Goal: Transaction & Acquisition: Purchase product/service

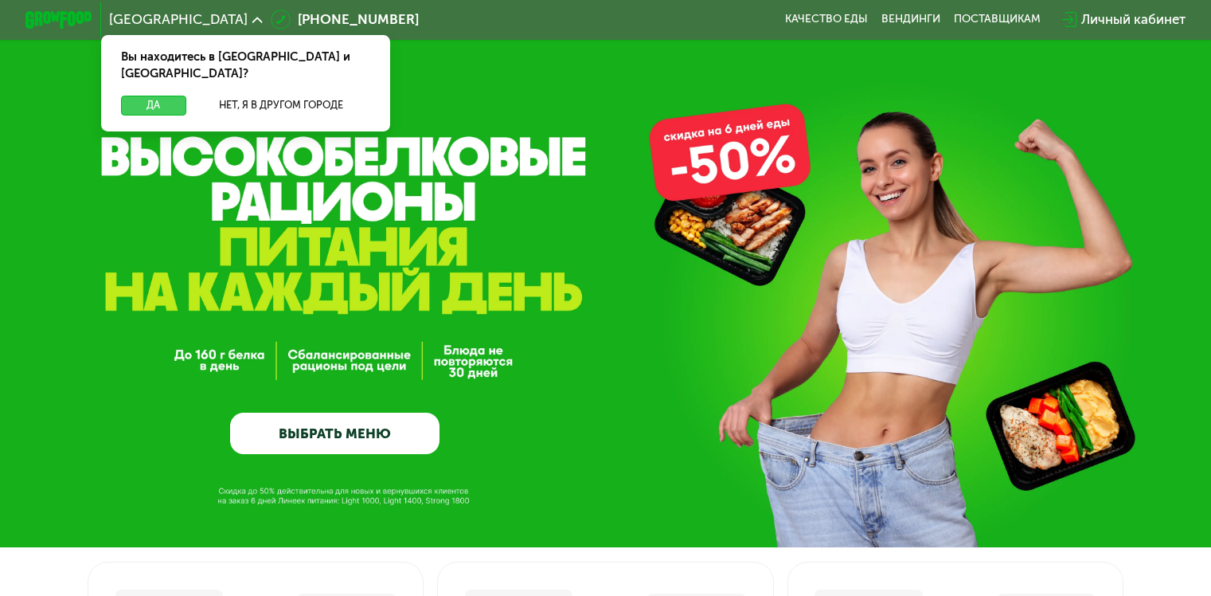
click at [148, 96] on button "Да" at bounding box center [153, 106] width 65 height 20
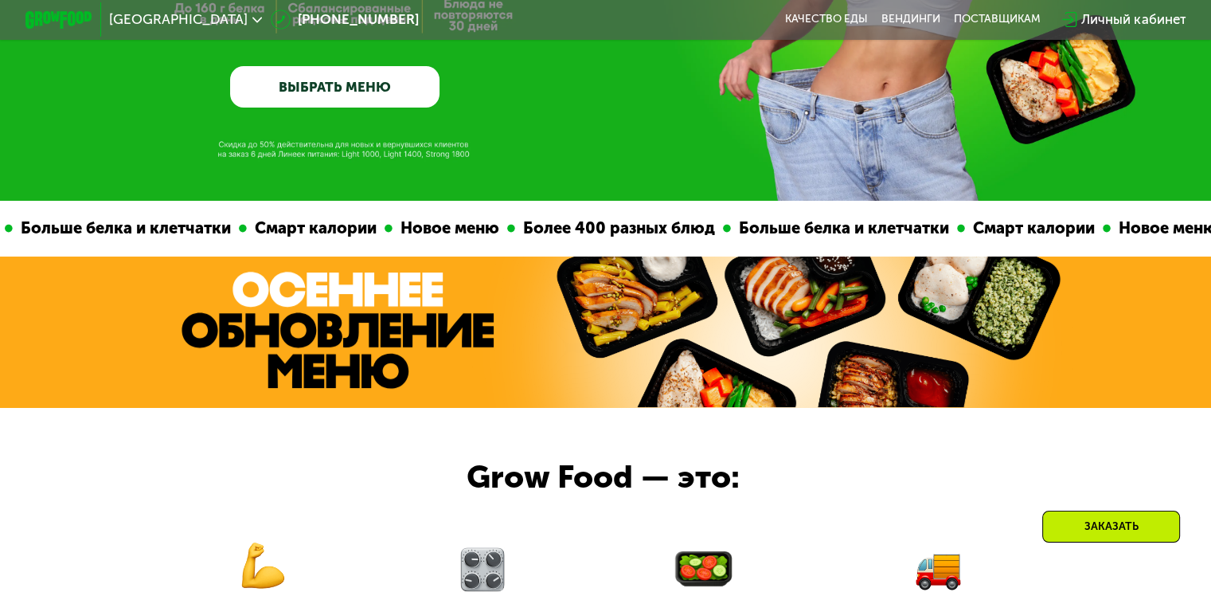
scroll to position [319, 0]
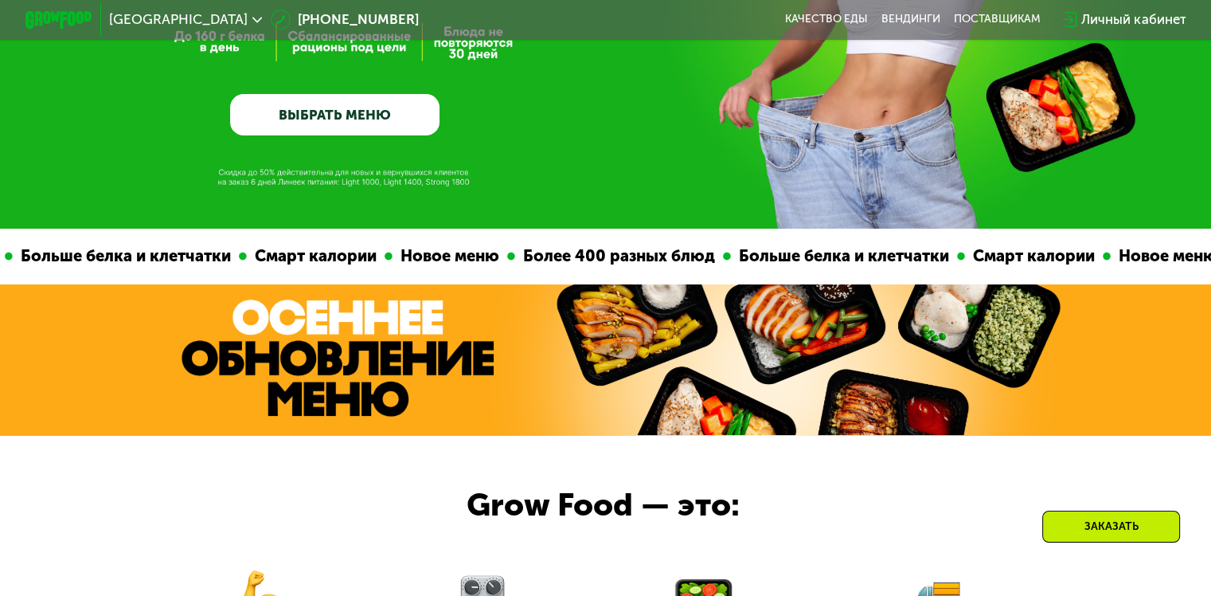
click at [328, 117] on link "ВЫБРАТЬ МЕНЮ" at bounding box center [334, 115] width 209 height 42
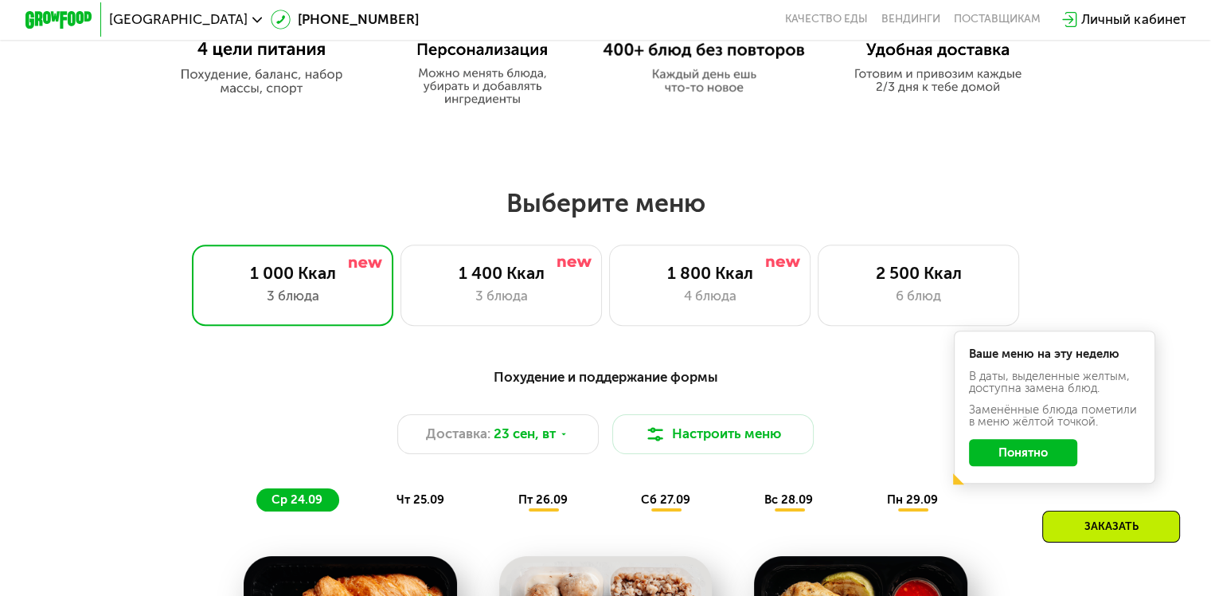
scroll to position [1070, 0]
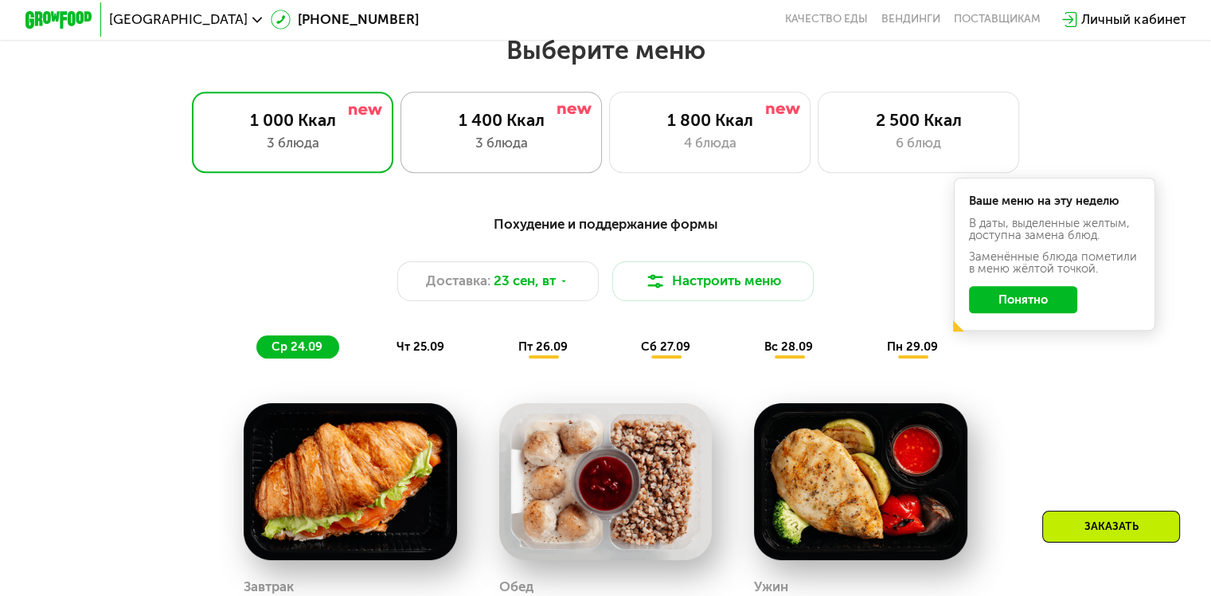
click at [569, 153] on div "3 блюда" at bounding box center [501, 143] width 166 height 20
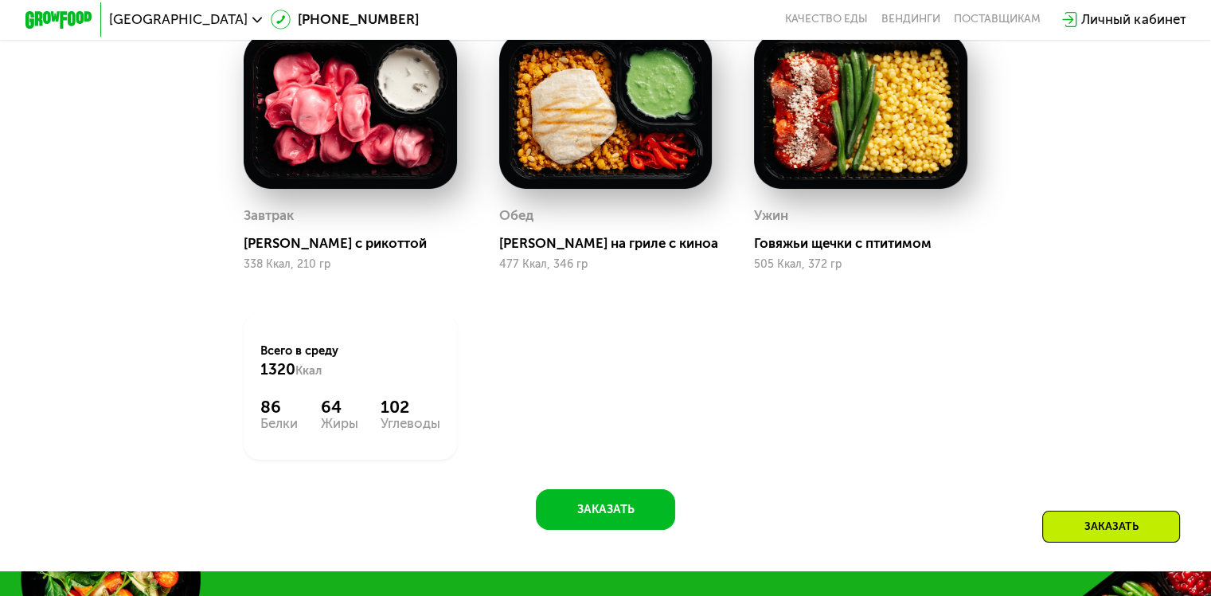
scroll to position [1468, 0]
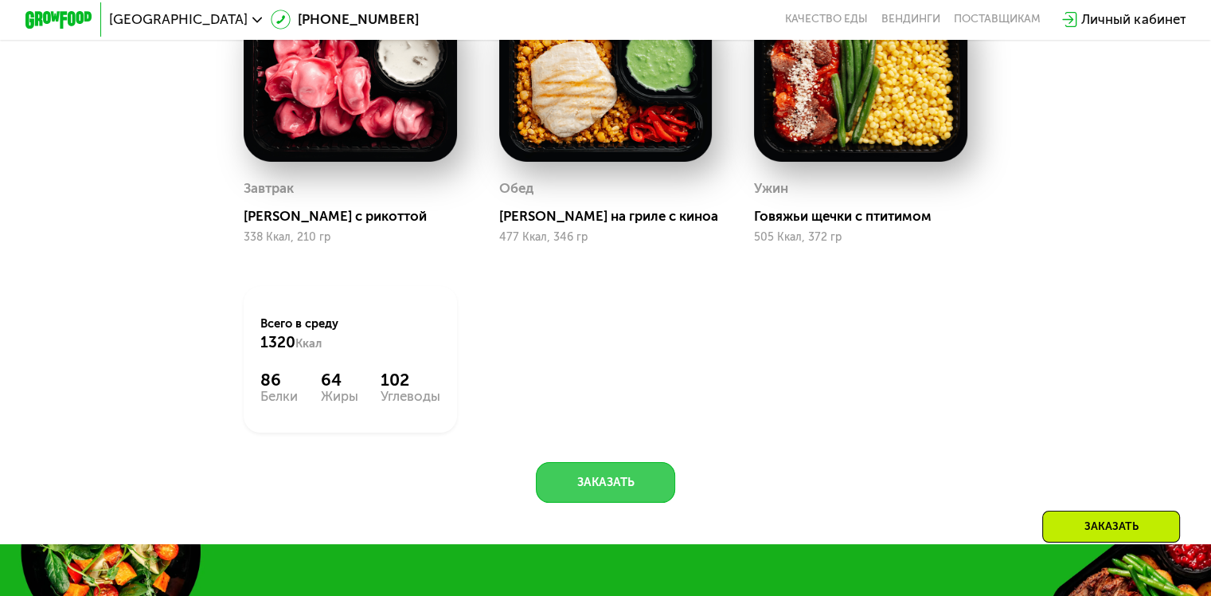
click at [604, 502] on button "Заказать" at bounding box center [605, 482] width 139 height 41
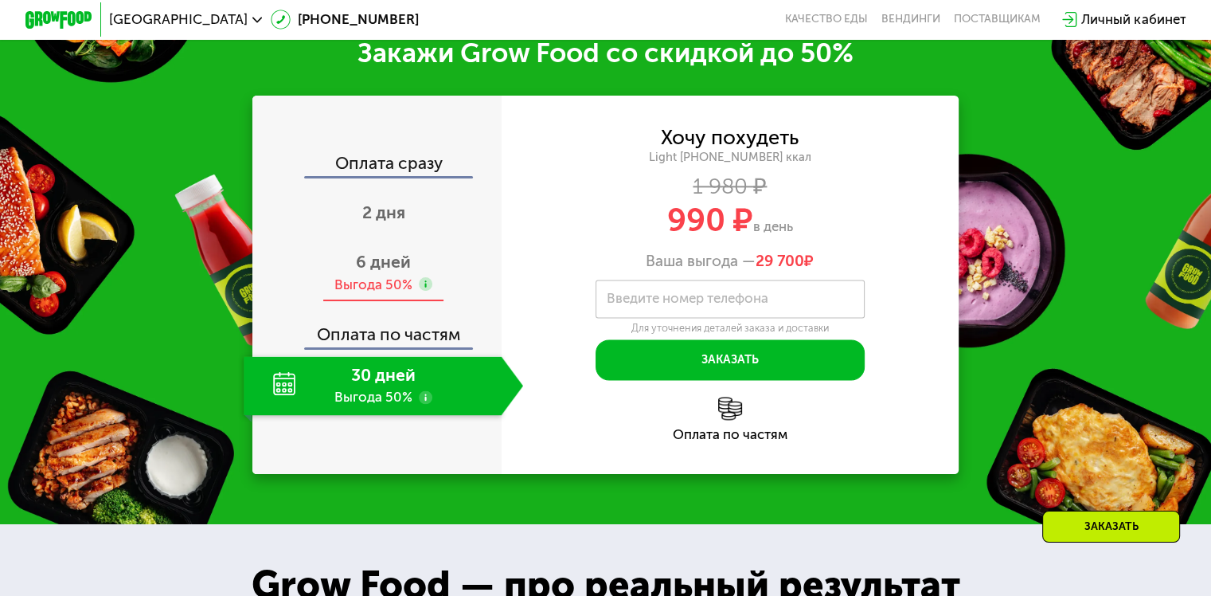
click at [393, 272] on span "6 дней" at bounding box center [383, 262] width 55 height 20
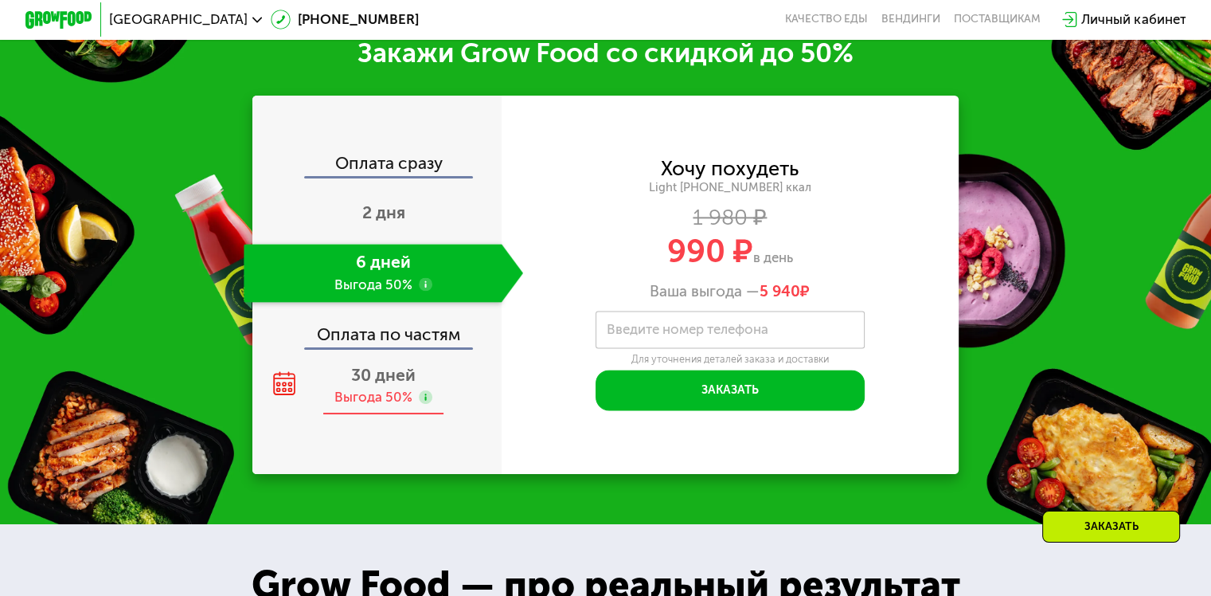
click at [420, 404] on use at bounding box center [426, 397] width 14 height 14
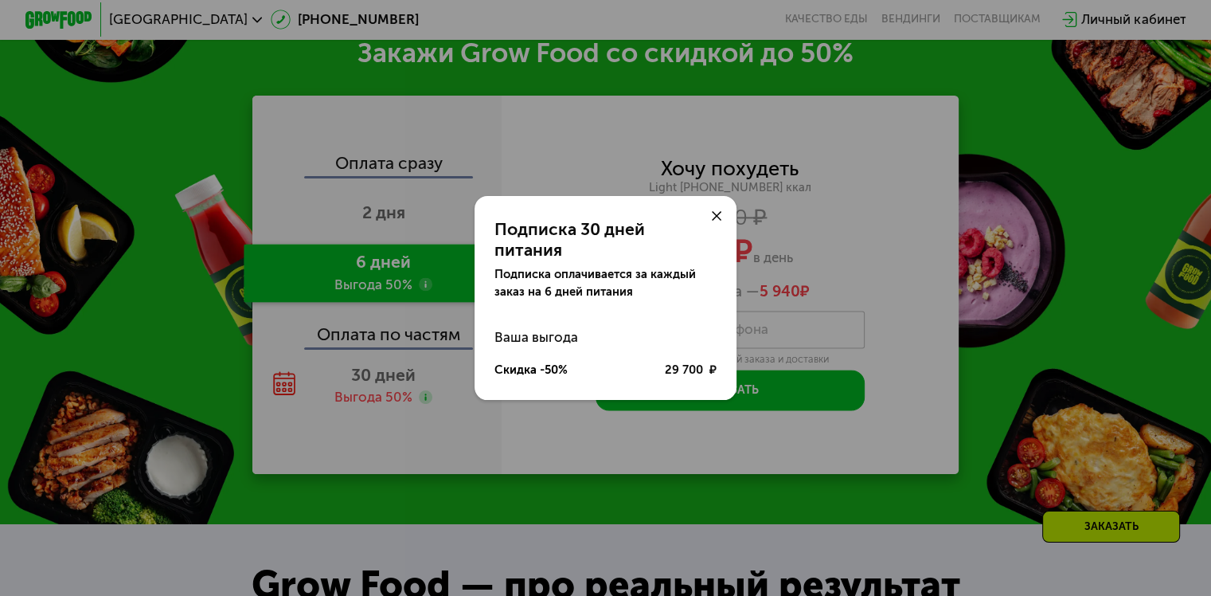
click at [714, 221] on use at bounding box center [717, 216] width 10 height 10
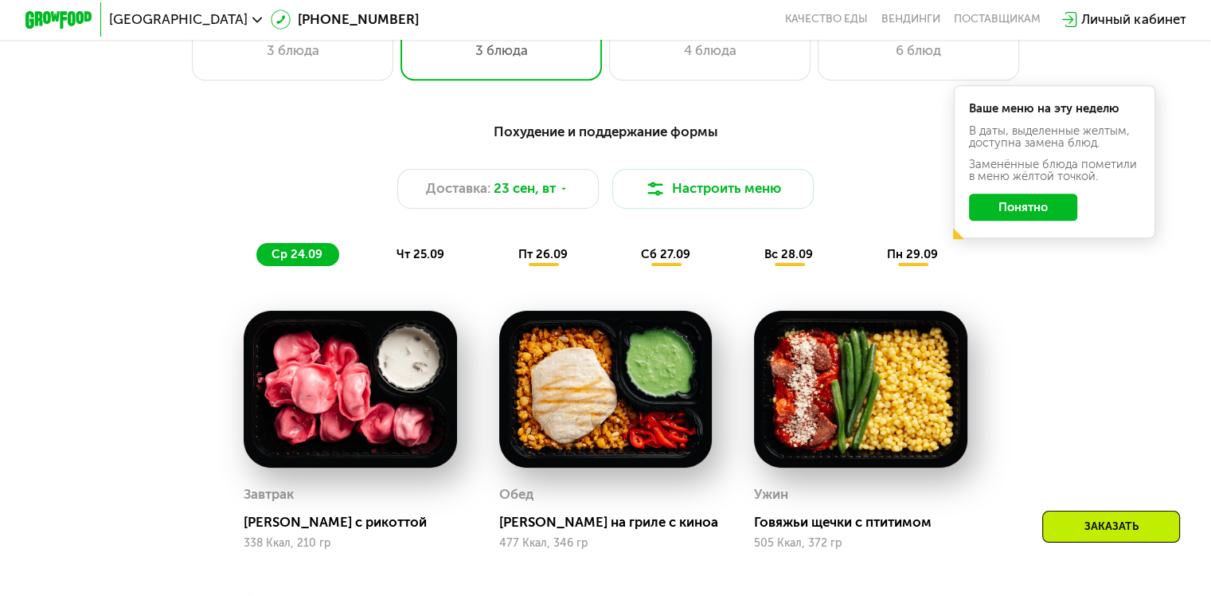
scroll to position [1230, 0]
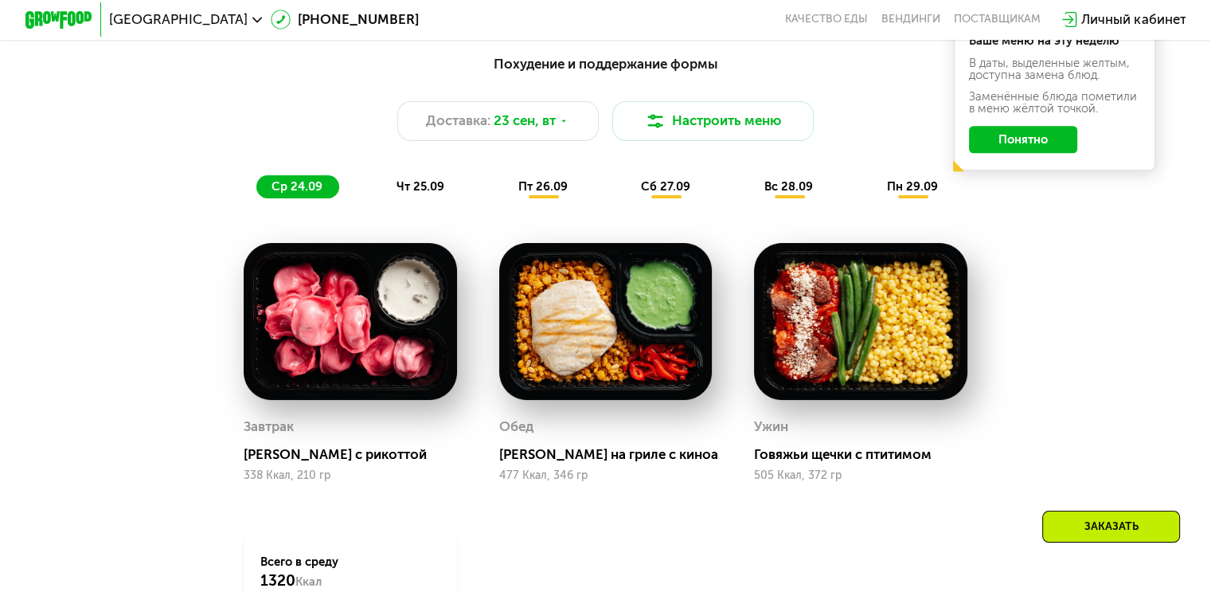
click at [440, 194] on span "чт 25.09" at bounding box center [421, 186] width 48 height 14
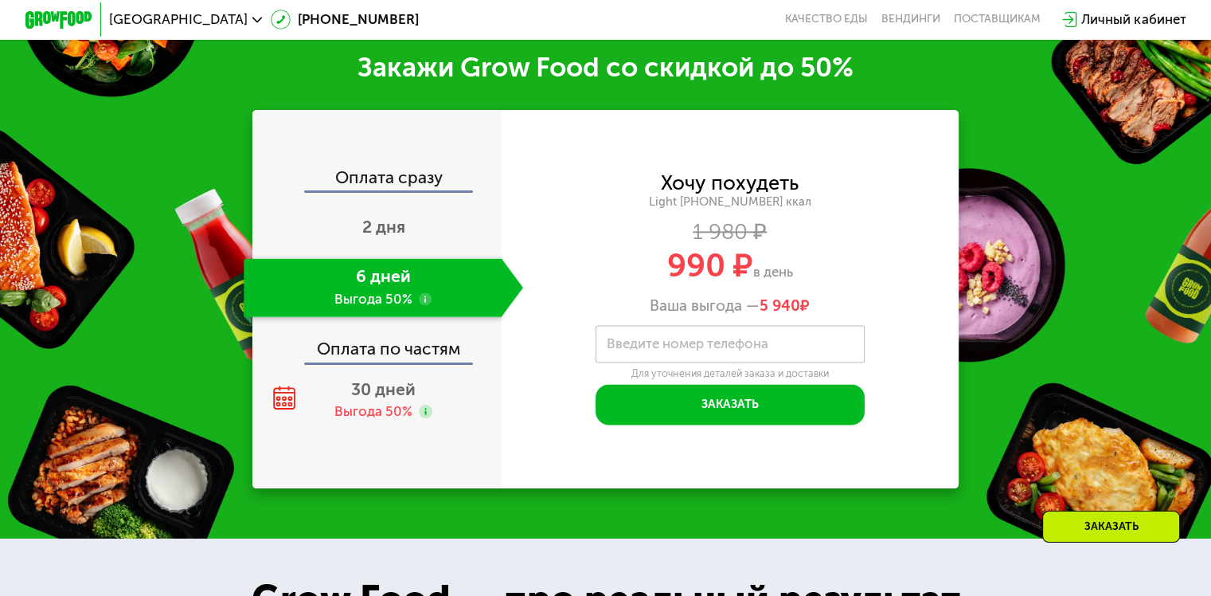
scroll to position [2106, 0]
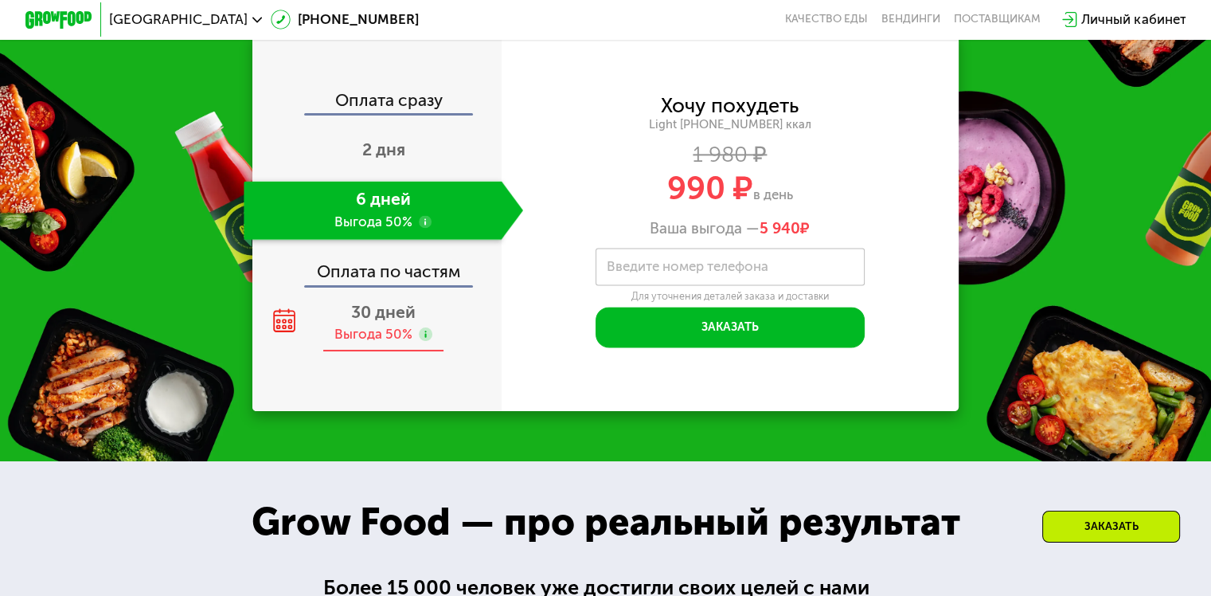
click at [274, 323] on use at bounding box center [284, 320] width 22 height 23
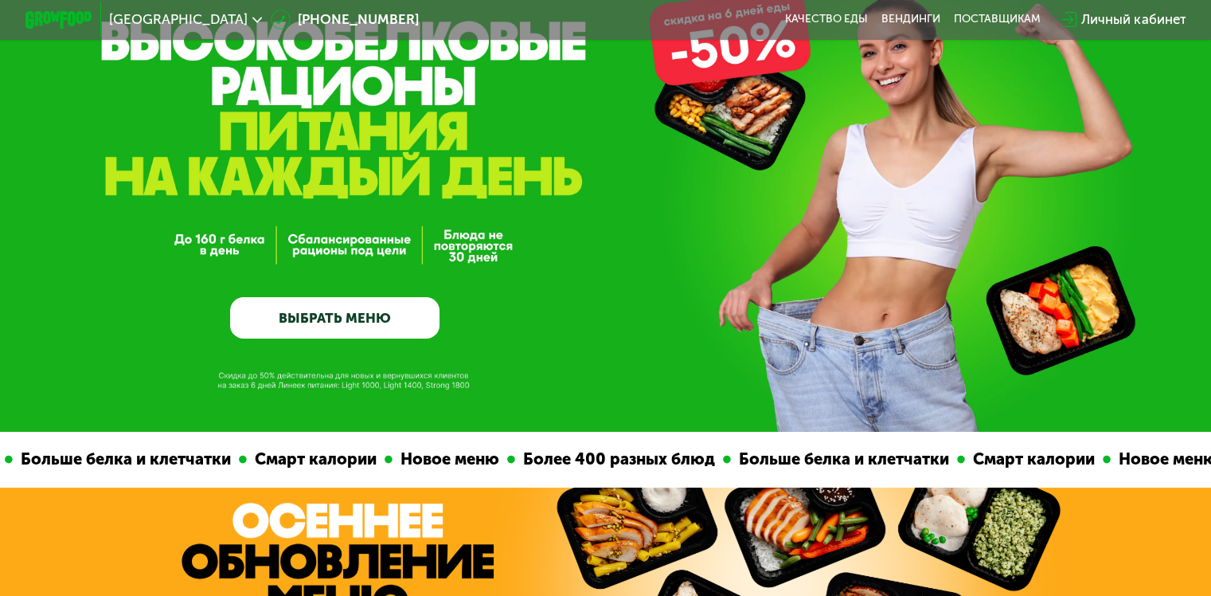
scroll to position [0, 0]
